Goal: Information Seeking & Learning: Find specific fact

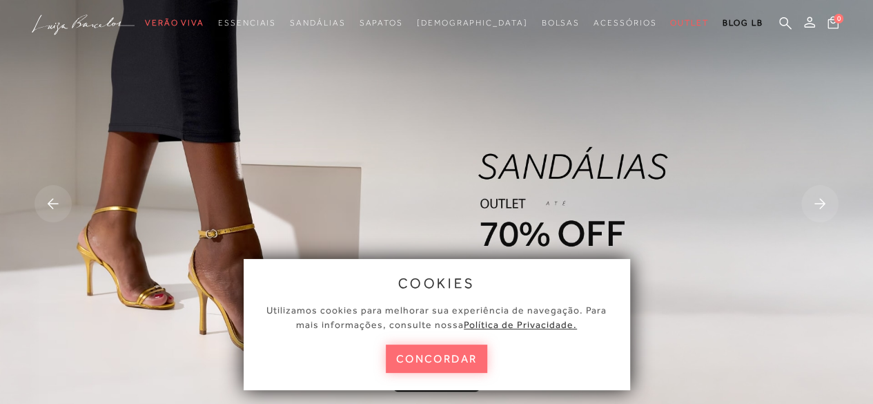
click at [414, 371] on button "concordar" at bounding box center [437, 358] width 102 height 28
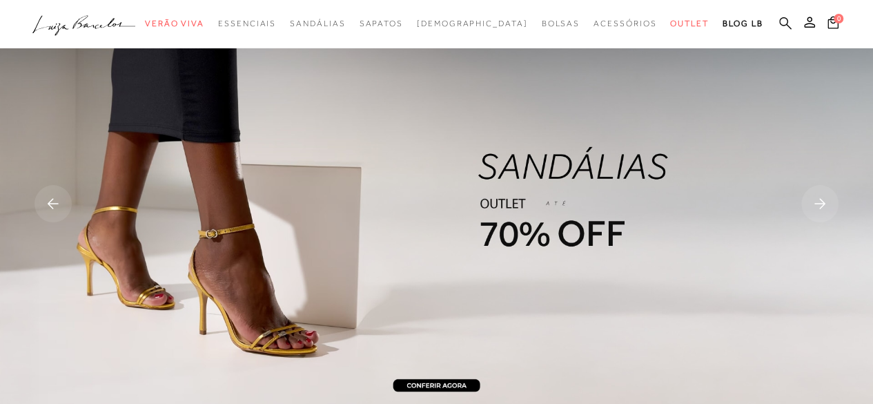
click at [782, 19] on icon at bounding box center [785, 23] width 12 height 13
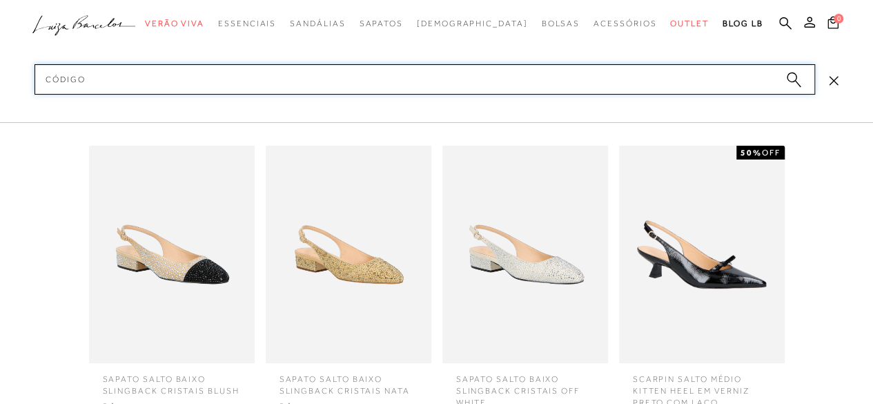
scroll to position [3348, 0]
type input "c"
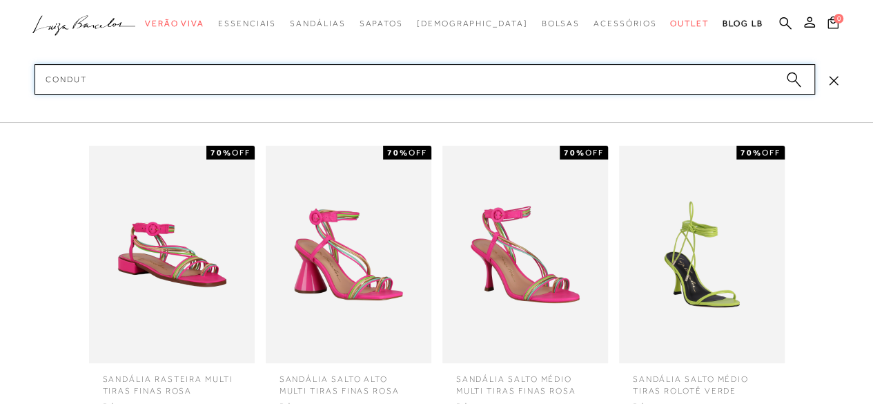
type input "conduta"
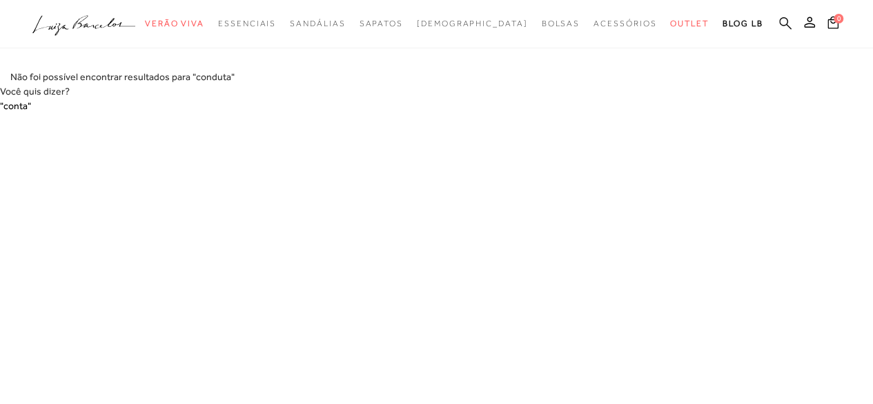
click at [789, 31] on link at bounding box center [785, 24] width 12 height 17
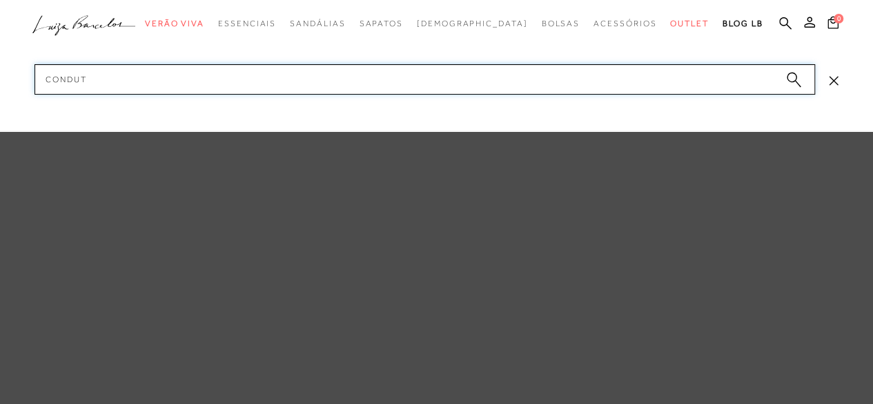
type input "conduta"
